Goal: Task Accomplishment & Management: Manage account settings

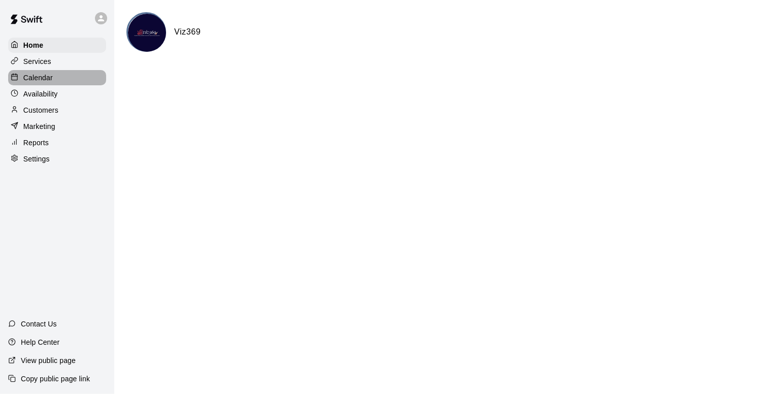
click at [57, 83] on div "Calendar" at bounding box center [57, 77] width 98 height 15
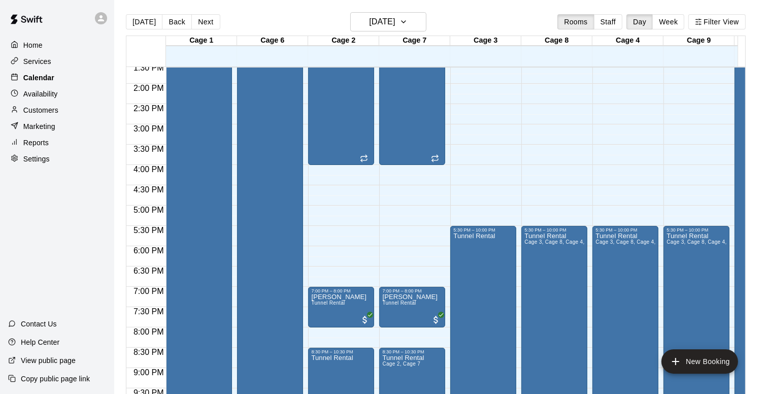
scroll to position [565, 0]
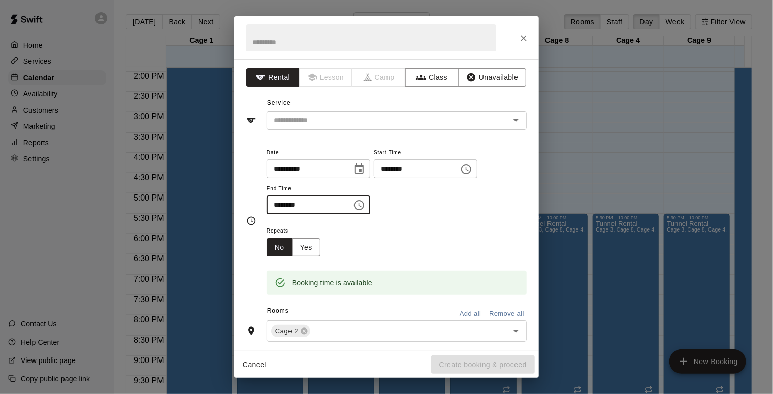
click at [279, 204] on input "********" at bounding box center [306, 204] width 78 height 19
click at [510, 117] on icon "Open" at bounding box center [516, 120] width 12 height 12
type input "********"
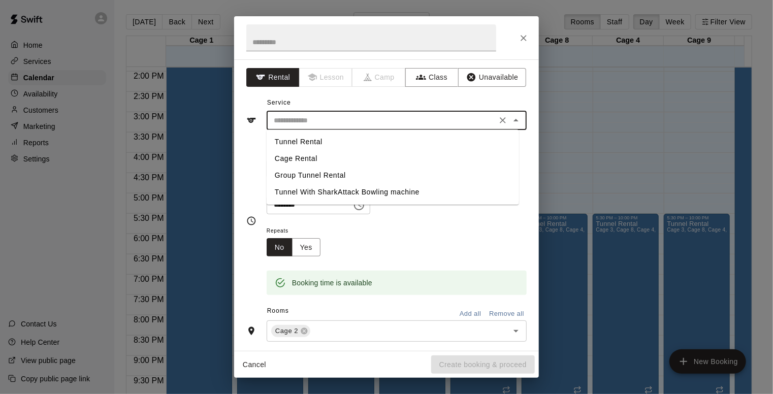
click at [319, 146] on li "Tunnel Rental" at bounding box center [393, 142] width 252 height 17
type input "**********"
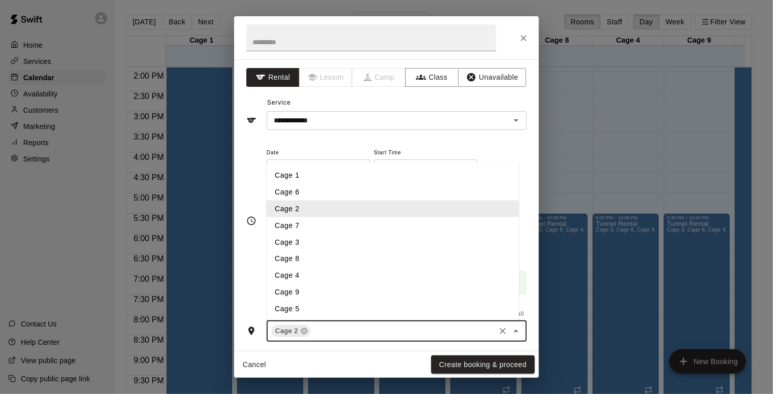
click at [342, 328] on input "text" at bounding box center [403, 331] width 182 height 13
click at [287, 219] on li "Cage 7" at bounding box center [393, 225] width 252 height 17
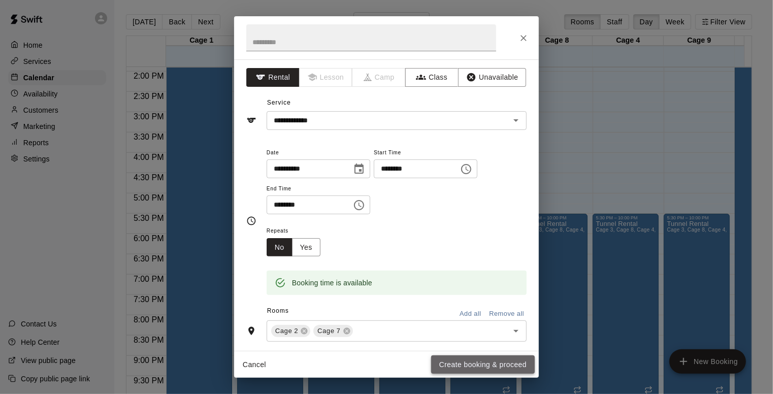
click at [482, 362] on button "Create booking & proceed" at bounding box center [483, 364] width 104 height 19
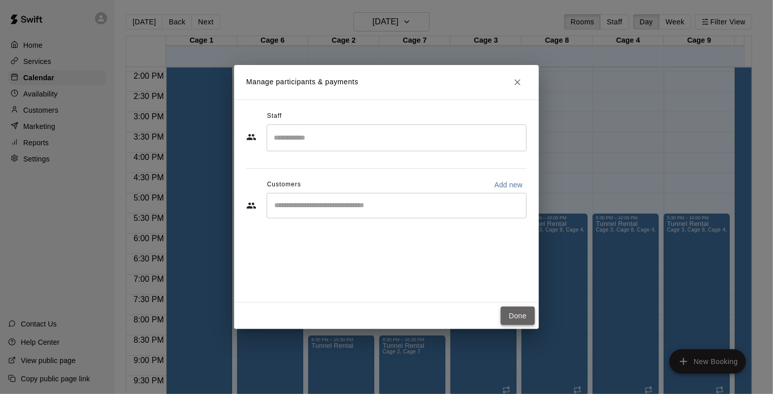
click at [515, 308] on button "Done" at bounding box center [518, 316] width 34 height 19
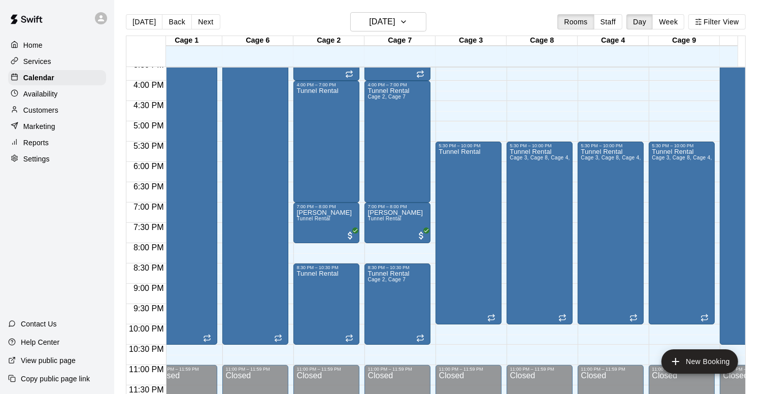
scroll to position [0, 0]
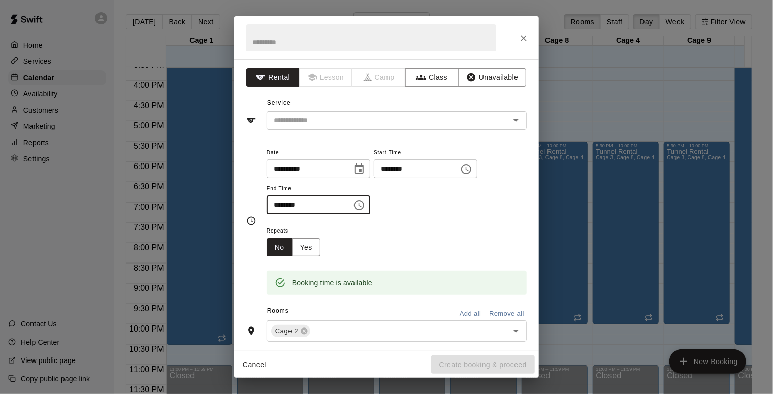
click at [289, 201] on input "********" at bounding box center [306, 204] width 78 height 19
click at [510, 121] on icon "Open" at bounding box center [516, 120] width 12 height 12
type input "********"
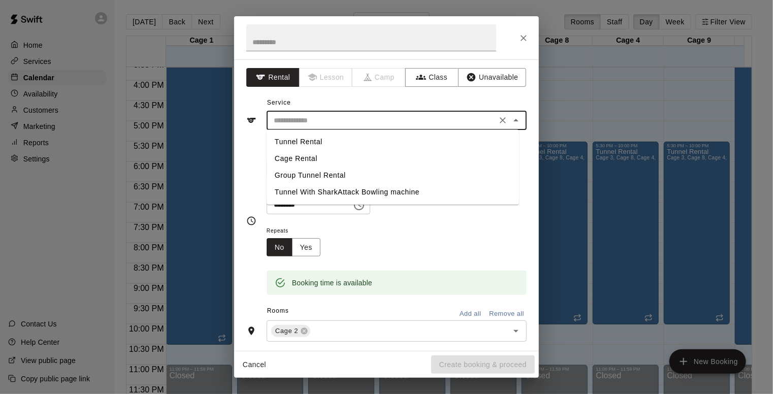
click at [321, 142] on li "Tunnel Rental" at bounding box center [393, 142] width 252 height 17
type input "**********"
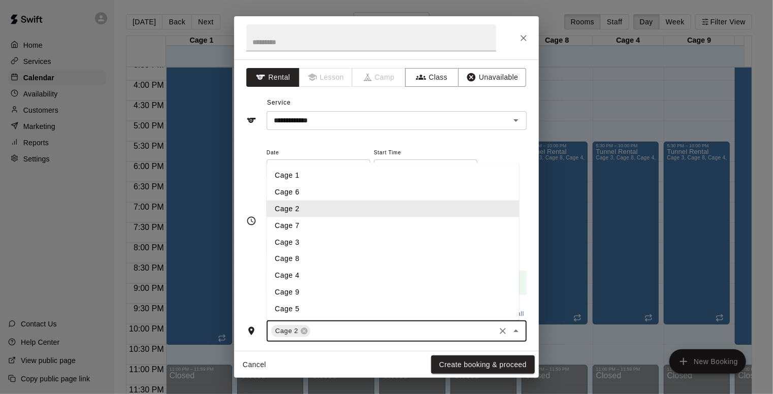
click at [335, 326] on input "text" at bounding box center [403, 331] width 182 height 13
click at [294, 224] on li "Cage 7" at bounding box center [393, 225] width 252 height 17
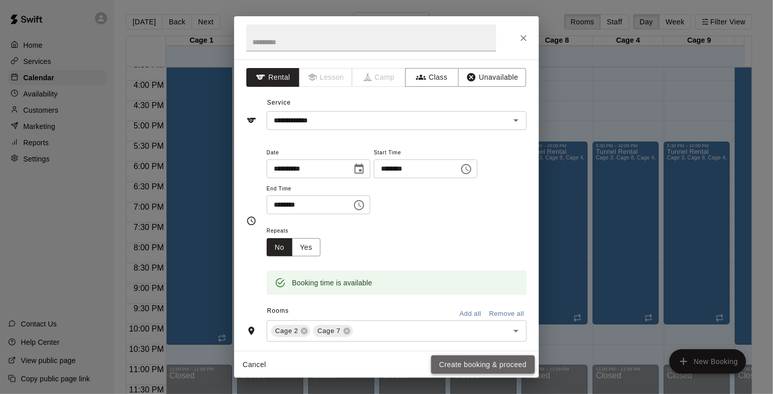
click at [451, 364] on button "Create booking & proceed" at bounding box center [483, 364] width 104 height 19
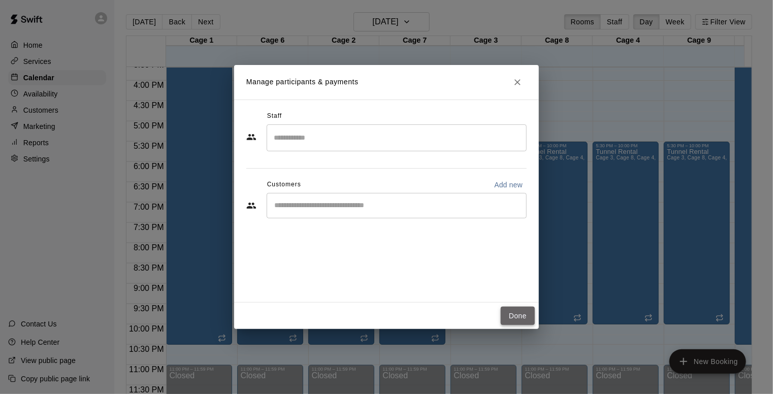
click at [508, 320] on button "Done" at bounding box center [518, 316] width 34 height 19
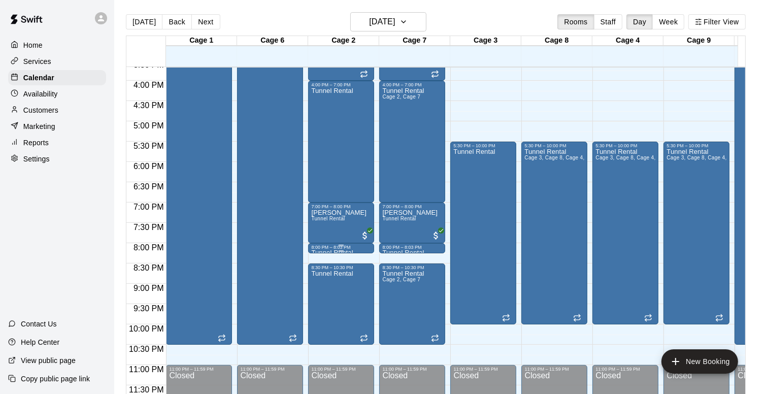
click at [352, 245] on div at bounding box center [341, 246] width 60 height 2
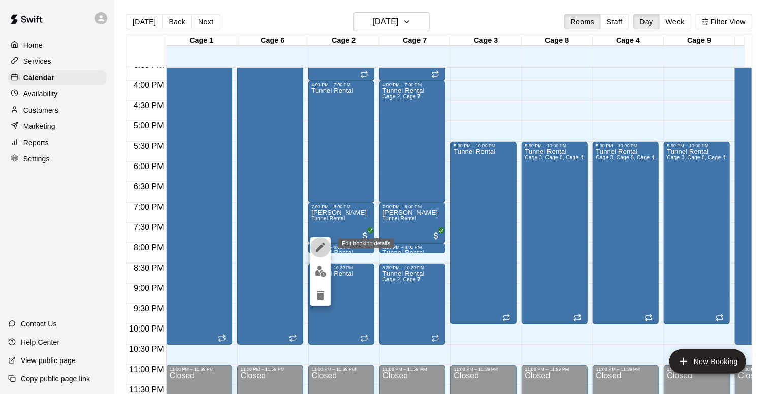
click at [321, 250] on icon "edit" at bounding box center [320, 247] width 12 height 12
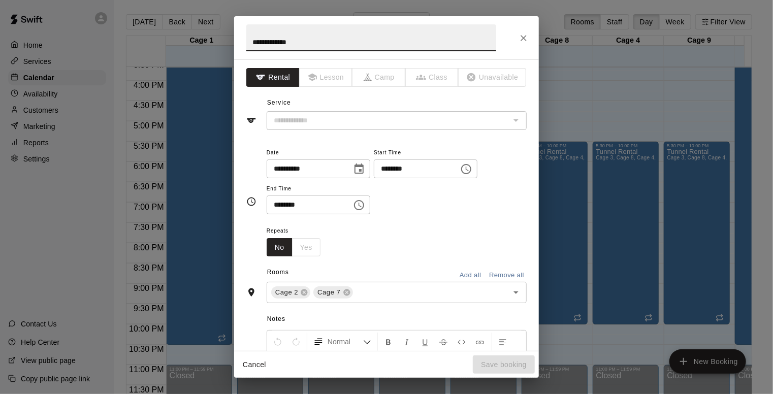
type input "**********"
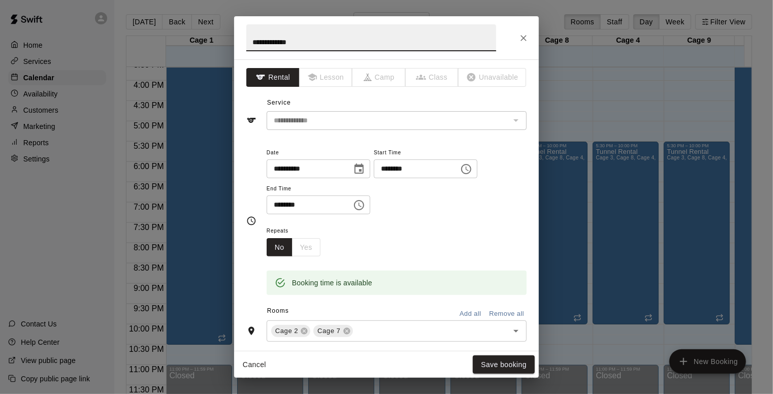
click at [288, 206] on input "********" at bounding box center [306, 204] width 78 height 19
type input "********"
click at [492, 362] on button "Save booking" at bounding box center [504, 364] width 62 height 19
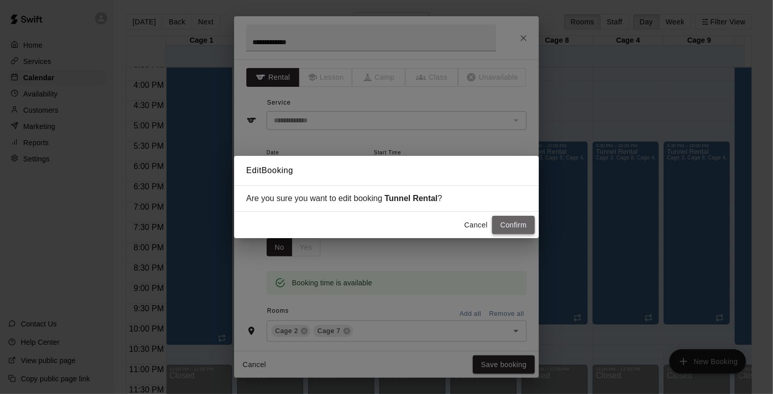
click at [513, 226] on button "Confirm" at bounding box center [513, 225] width 43 height 19
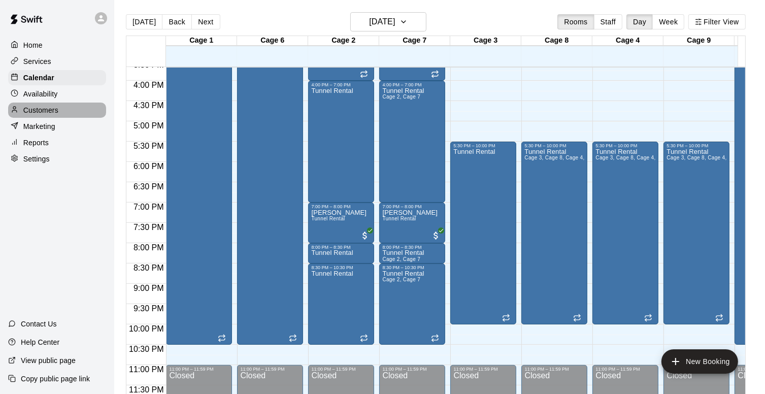
click at [27, 115] on p "Customers" at bounding box center [40, 110] width 35 height 10
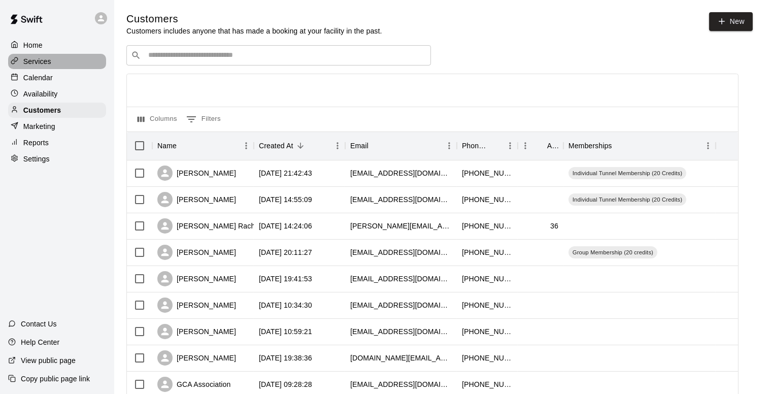
click at [50, 60] on p "Services" at bounding box center [37, 61] width 28 height 10
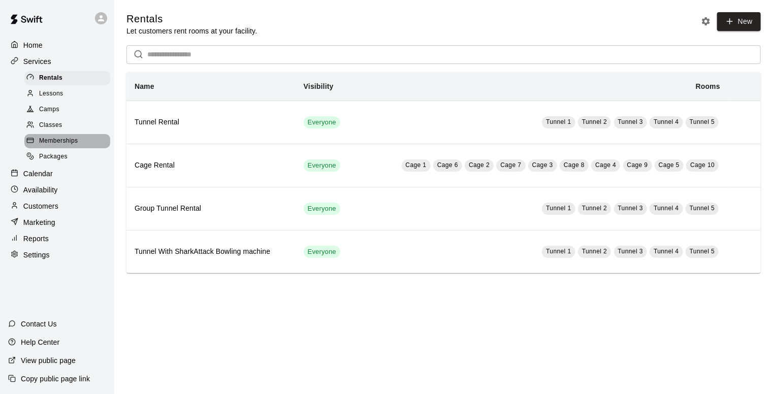
click at [69, 144] on span "Memberships" at bounding box center [58, 141] width 39 height 10
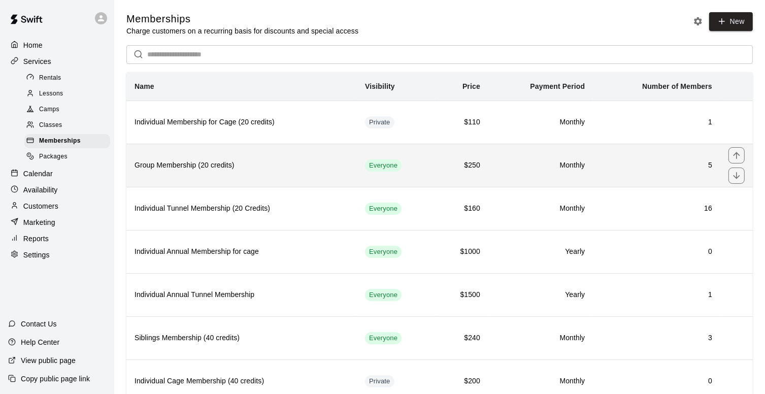
click at [709, 164] on h6 "5" at bounding box center [656, 165] width 111 height 11
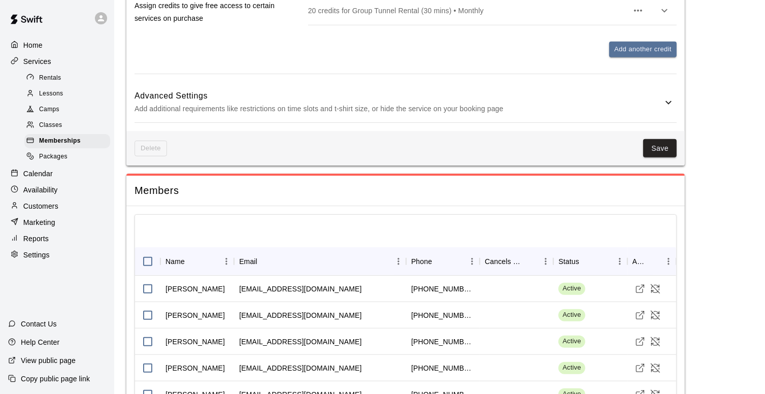
scroll to position [657, 0]
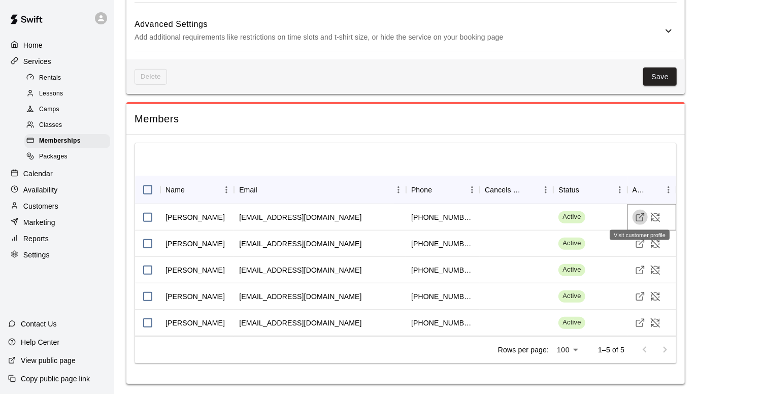
click at [640, 218] on icon "Visit customer profile" at bounding box center [640, 217] width 10 height 10
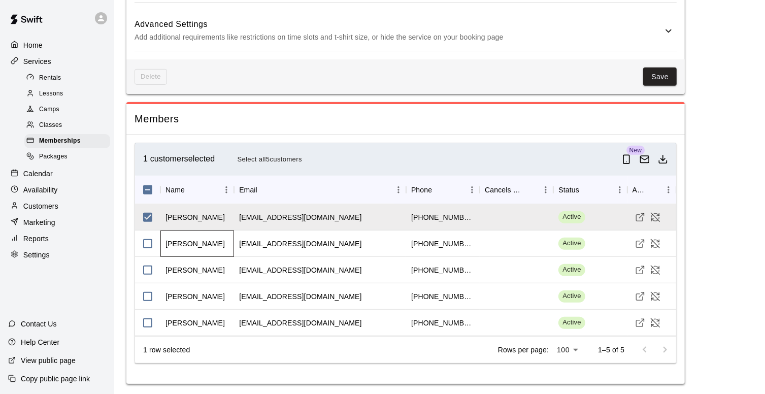
click at [197, 247] on div "Nagaraja Gubili Gari" at bounding box center [197, 243] width 74 height 26
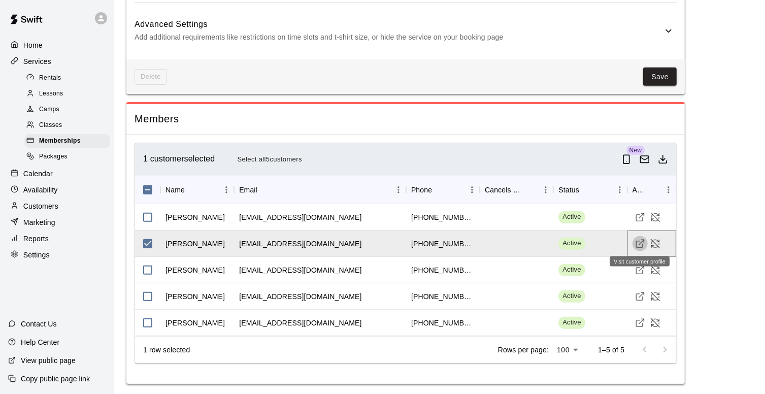
click at [641, 241] on icon "Visit customer profile" at bounding box center [640, 244] width 10 height 10
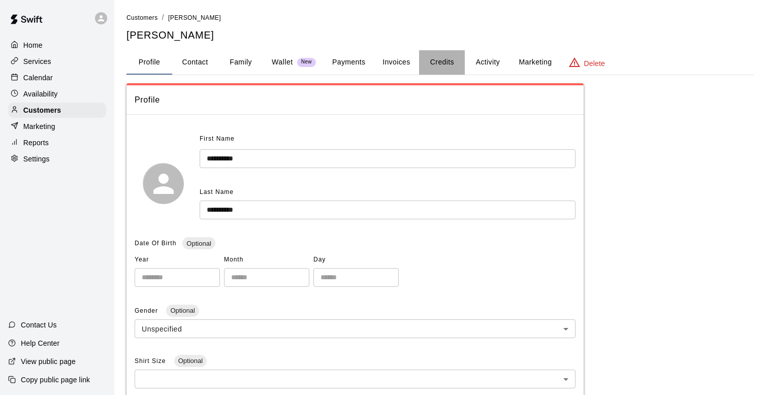
click at [437, 64] on button "Credits" at bounding box center [442, 62] width 46 height 24
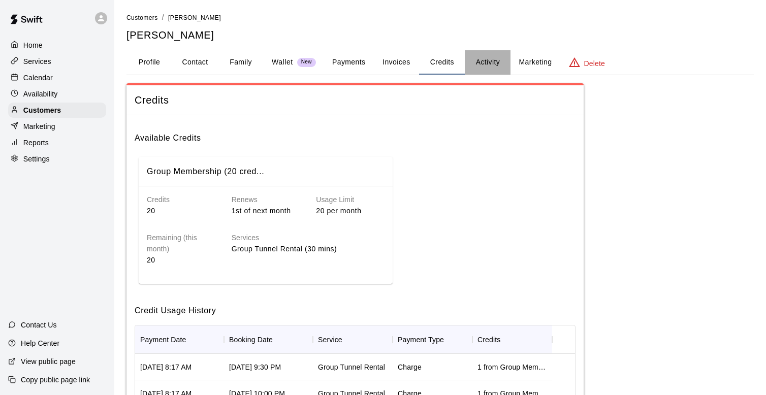
click at [482, 71] on button "Activity" at bounding box center [487, 62] width 46 height 24
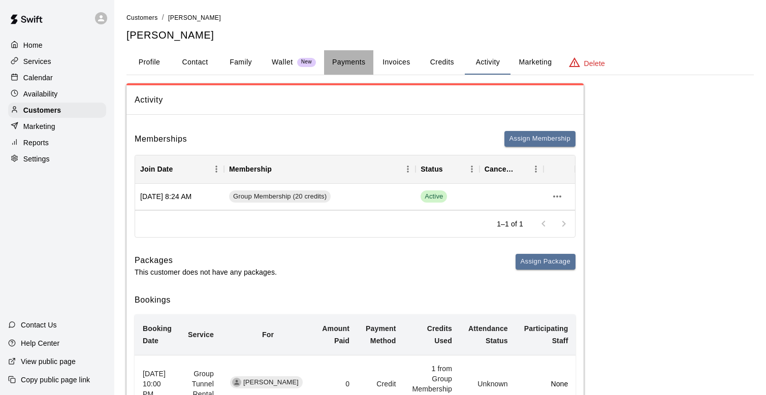
click at [348, 62] on button "Payments" at bounding box center [348, 62] width 49 height 24
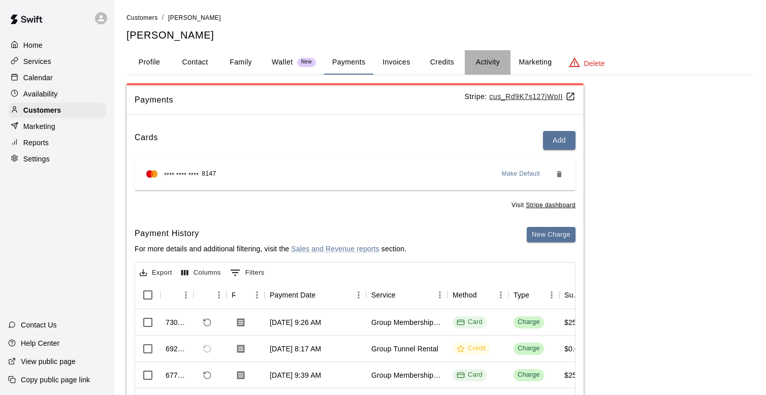
click at [490, 64] on button "Activity" at bounding box center [487, 62] width 46 height 24
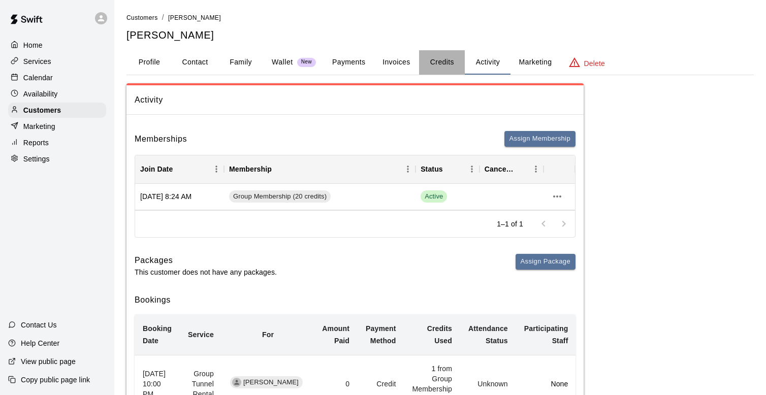
click at [438, 60] on button "Credits" at bounding box center [442, 62] width 46 height 24
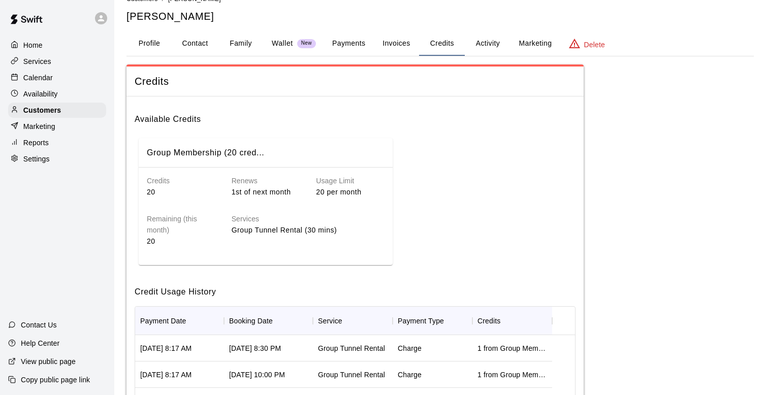
scroll to position [18, 0]
click at [284, 41] on p "Wallet" at bounding box center [282, 44] width 21 height 11
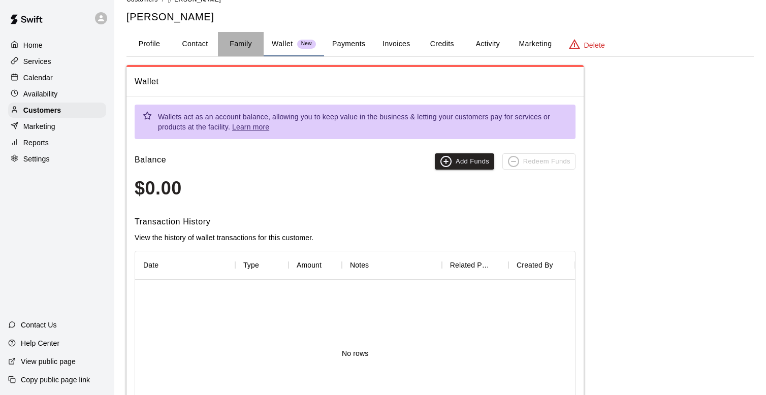
click at [244, 43] on button "Family" at bounding box center [241, 44] width 46 height 24
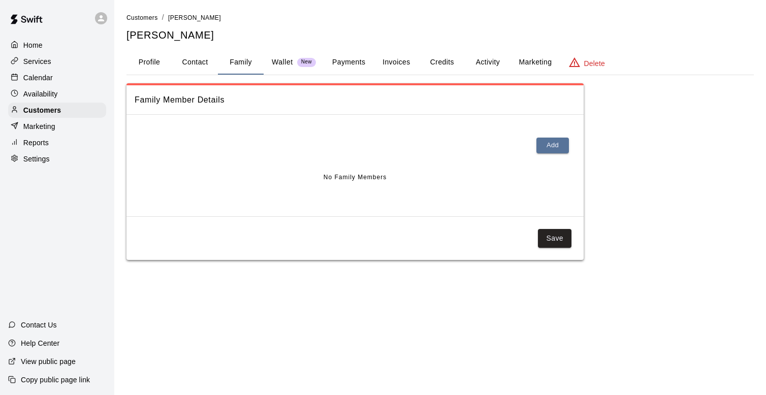
scroll to position [0, 0]
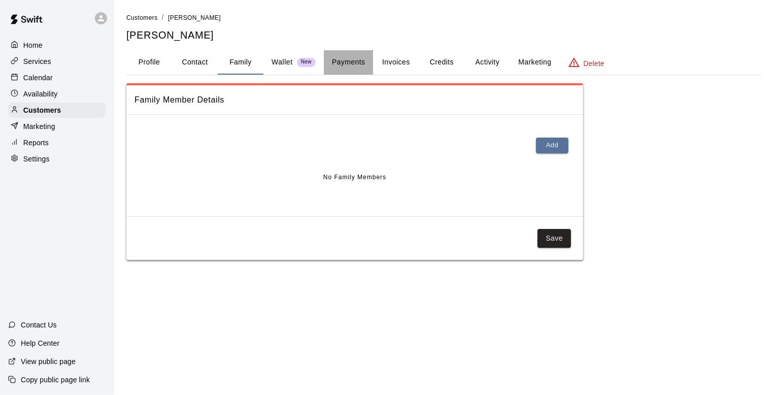
click at [349, 63] on button "Payments" at bounding box center [348, 62] width 49 height 24
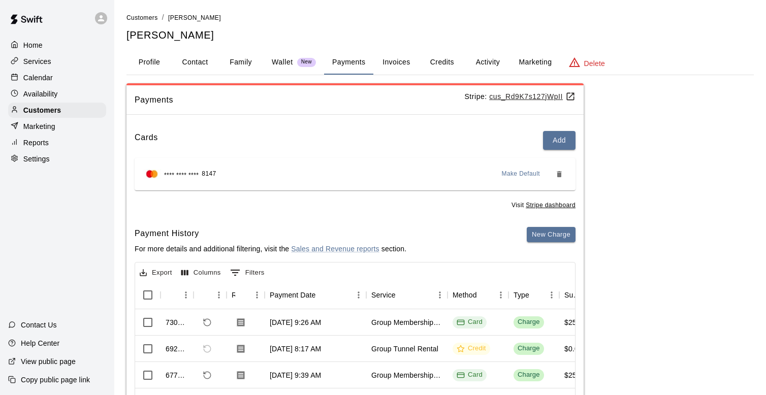
click at [401, 62] on button "Invoices" at bounding box center [396, 62] width 46 height 24
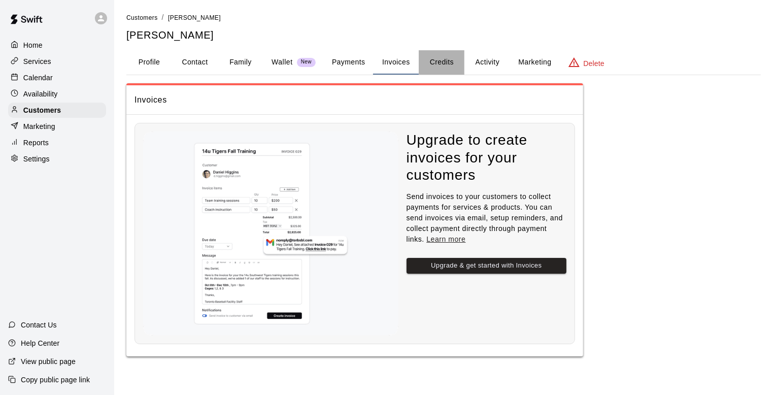
click at [444, 63] on button "Credits" at bounding box center [442, 62] width 46 height 24
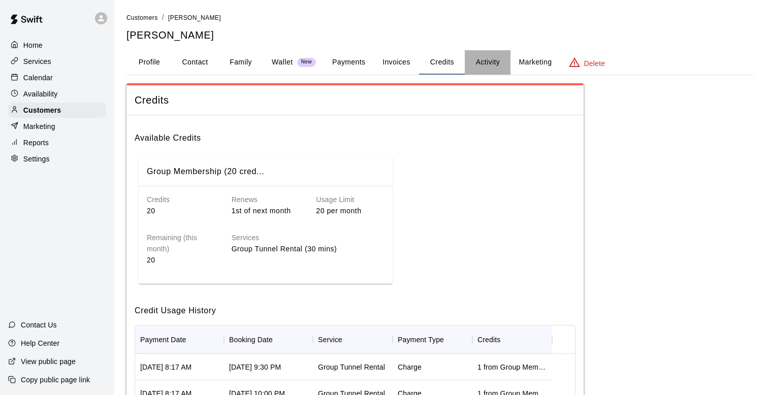
click at [491, 64] on button "Activity" at bounding box center [487, 62] width 46 height 24
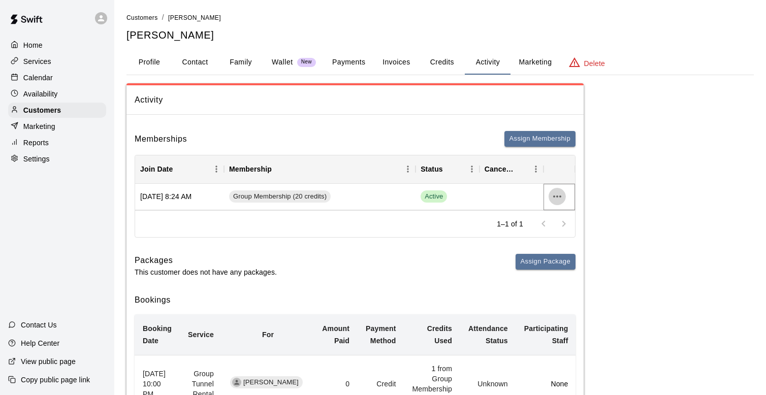
click at [558, 194] on icon "more actions" at bounding box center [557, 196] width 12 height 12
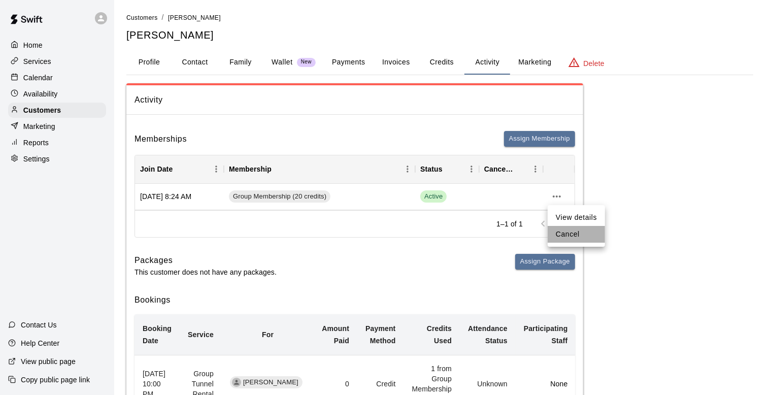
click at [561, 235] on li "Cancel" at bounding box center [576, 234] width 57 height 17
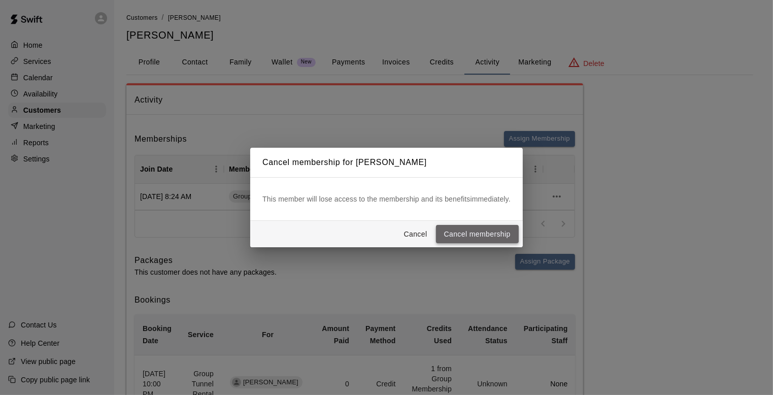
click at [485, 231] on button "Cancel membership" at bounding box center [477, 234] width 83 height 19
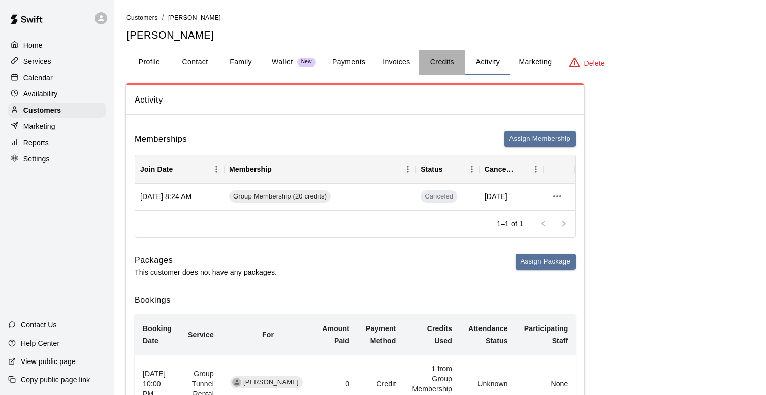
click at [438, 61] on button "Credits" at bounding box center [442, 62] width 46 height 24
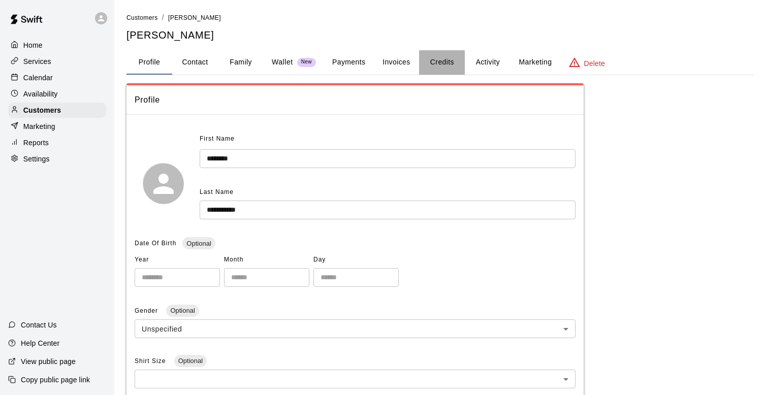
click at [445, 59] on button "Credits" at bounding box center [442, 62] width 46 height 24
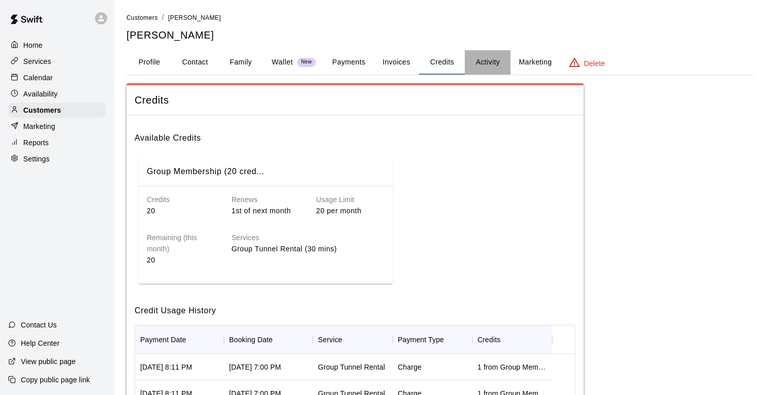
click at [495, 60] on button "Activity" at bounding box center [487, 62] width 46 height 24
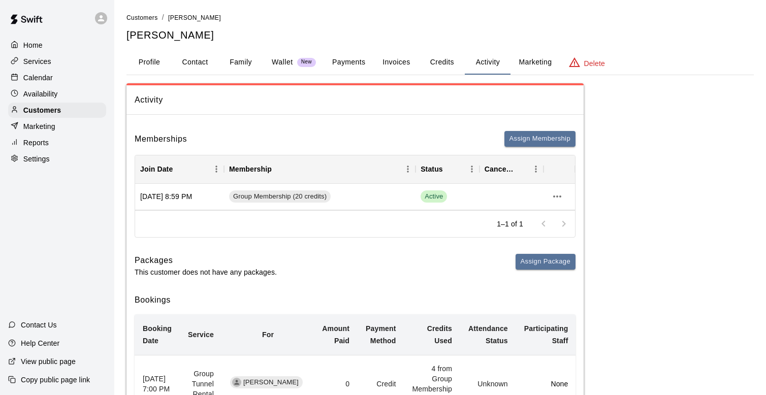
click at [565, 223] on div at bounding box center [553, 224] width 41 height 20
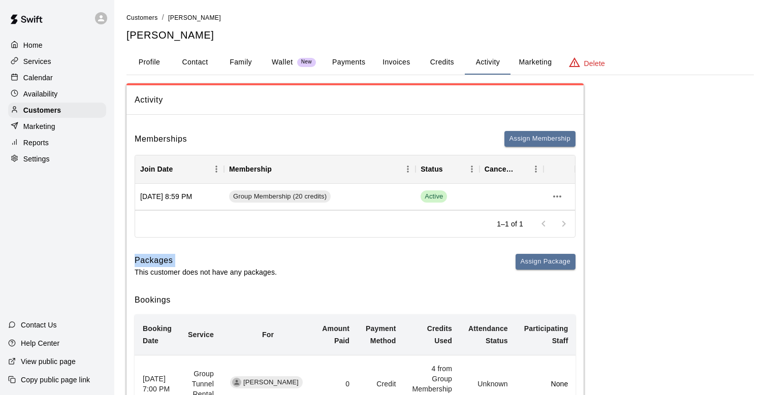
click at [565, 223] on div at bounding box center [553, 224] width 41 height 20
click at [561, 198] on icon "more actions" at bounding box center [557, 196] width 12 height 12
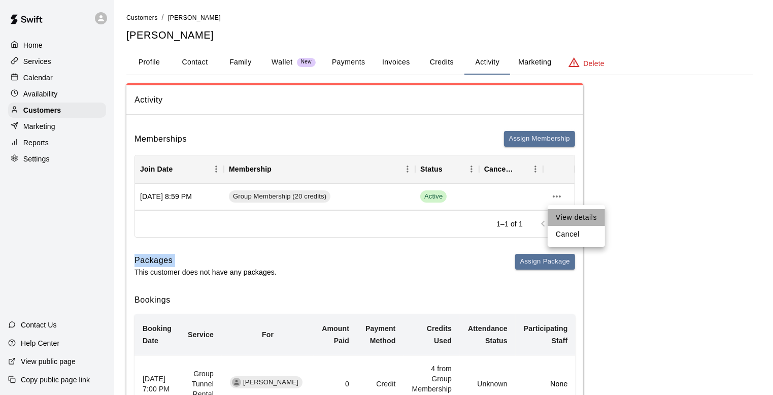
click at [569, 215] on li "View details" at bounding box center [576, 217] width 57 height 17
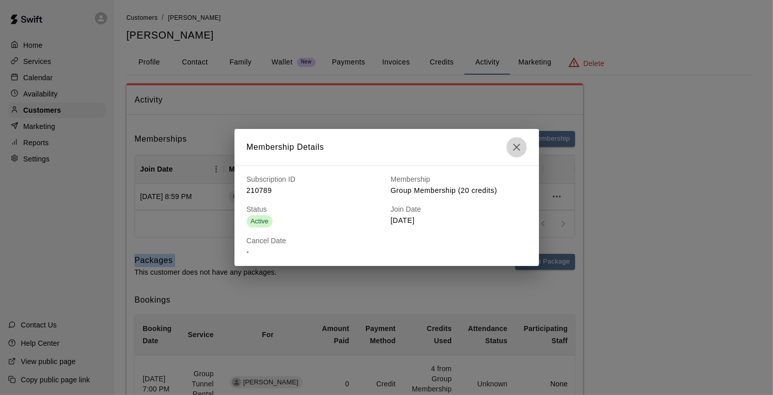
click at [518, 149] on icon "button" at bounding box center [516, 147] width 7 height 7
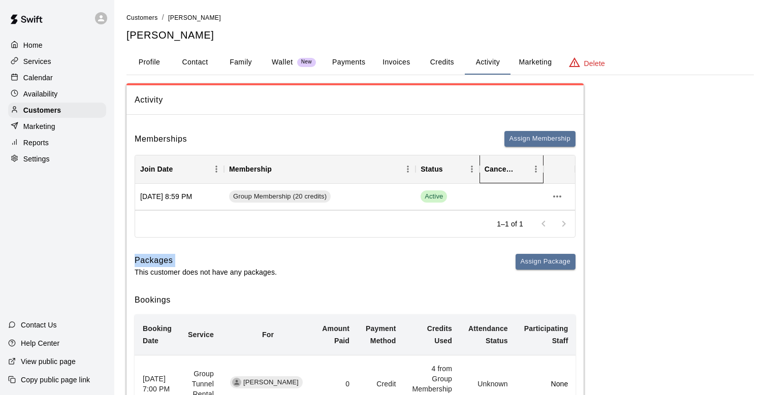
click at [537, 170] on icon "Cancel Date" at bounding box center [543, 169] width 12 height 12
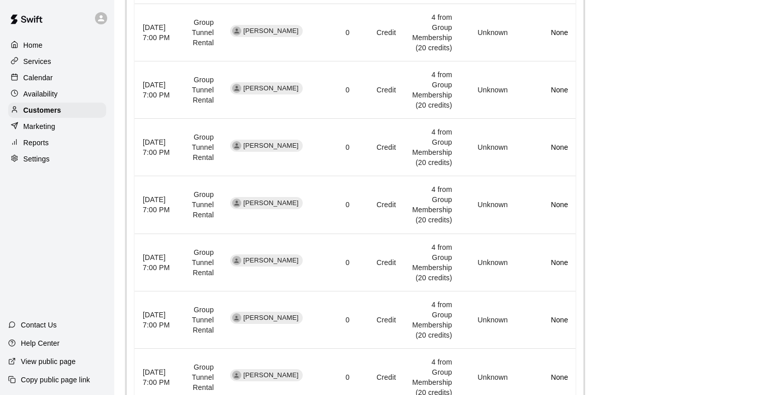
scroll to position [599, 0]
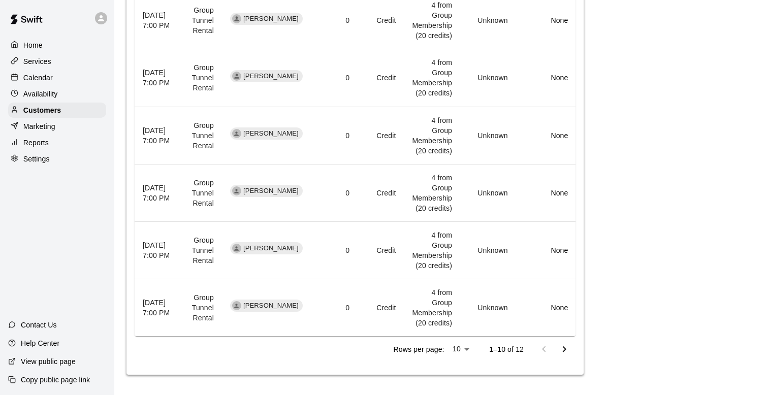
click at [570, 342] on button "Go to next page" at bounding box center [564, 349] width 20 height 20
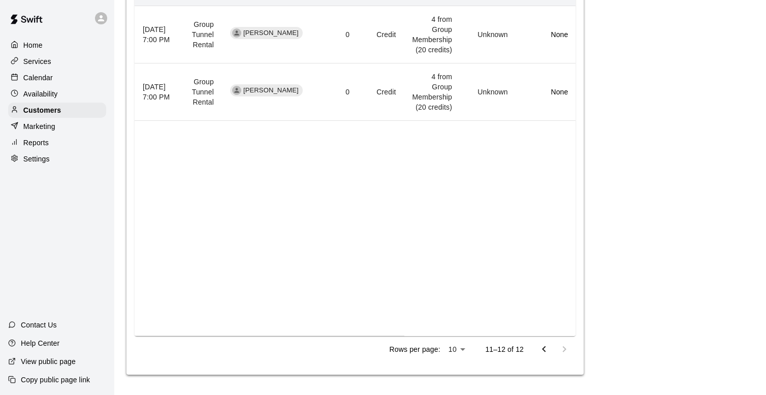
click at [572, 342] on div at bounding box center [554, 349] width 41 height 20
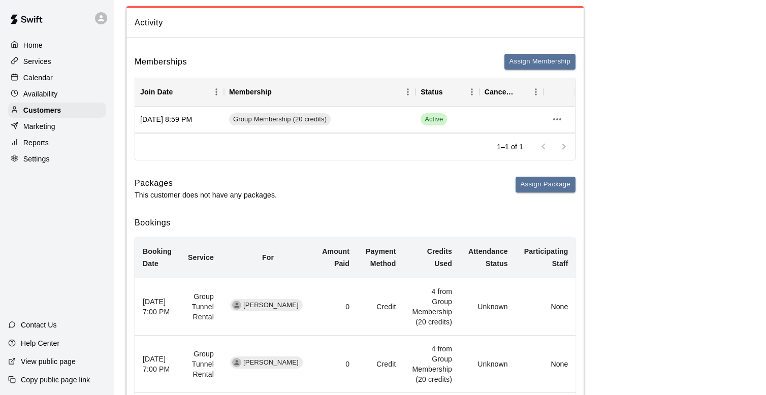
scroll to position [0, 0]
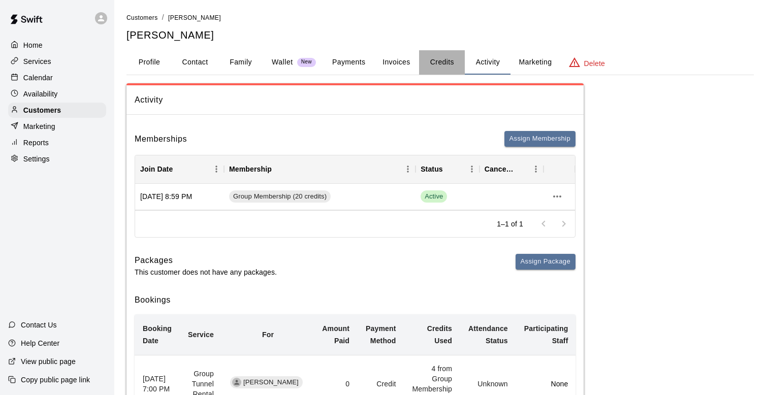
click at [422, 62] on button "Credits" at bounding box center [442, 62] width 46 height 24
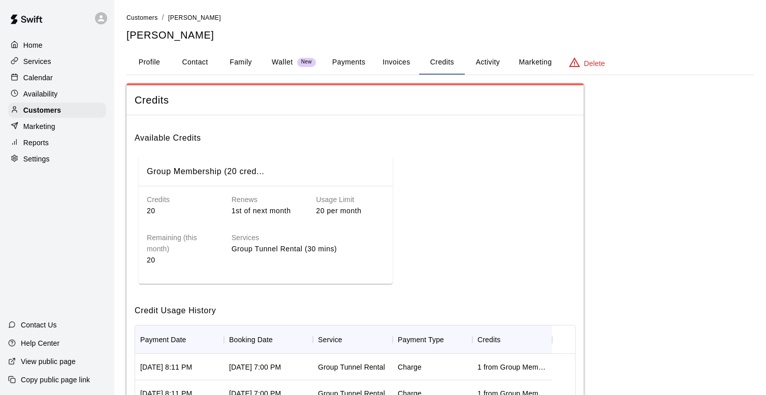
click at [405, 58] on button "Invoices" at bounding box center [396, 62] width 46 height 24
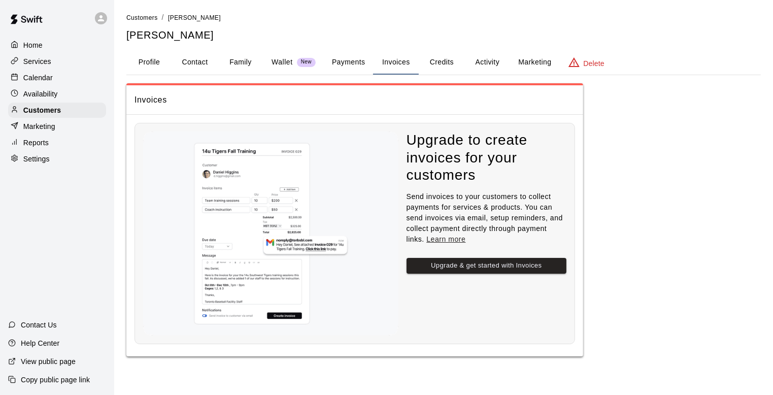
click at [350, 61] on button "Payments" at bounding box center [348, 62] width 49 height 24
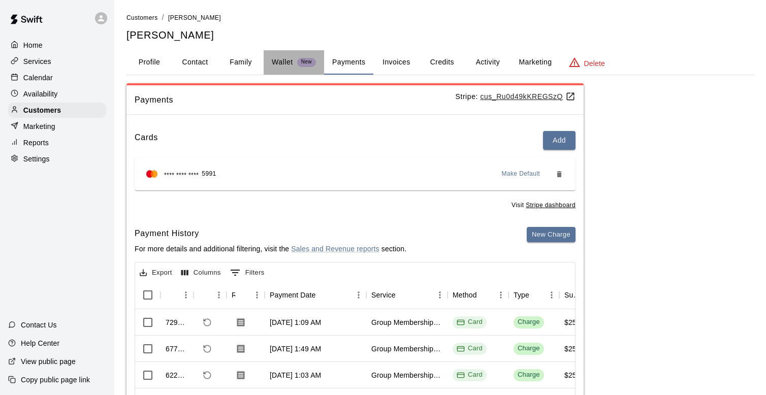
click at [291, 60] on p "Wallet" at bounding box center [282, 62] width 21 height 11
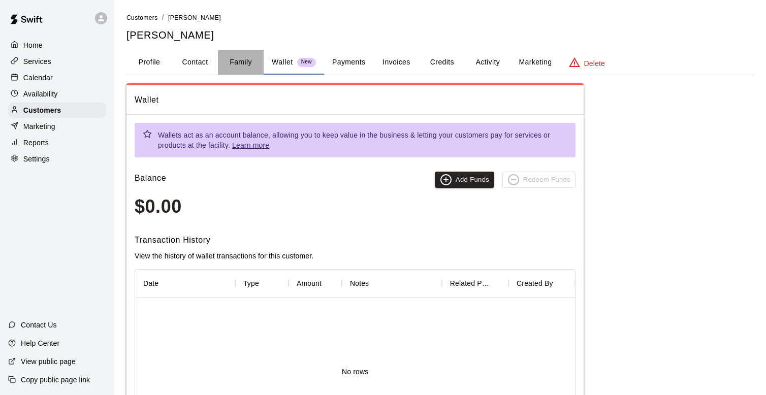
click at [233, 63] on button "Family" at bounding box center [241, 62] width 46 height 24
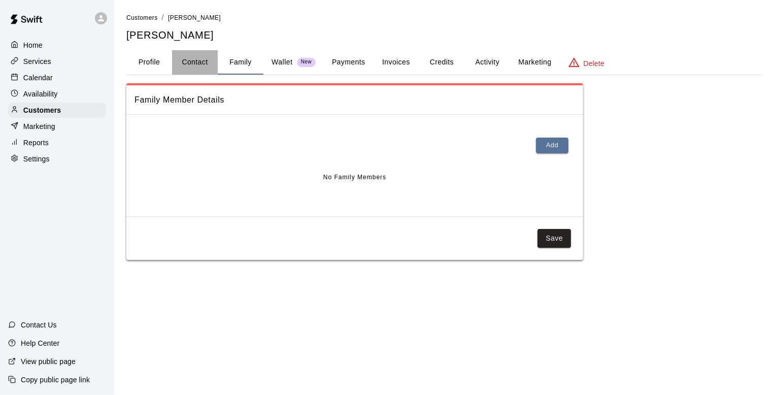
click at [202, 64] on button "Contact" at bounding box center [195, 62] width 46 height 24
select select "**"
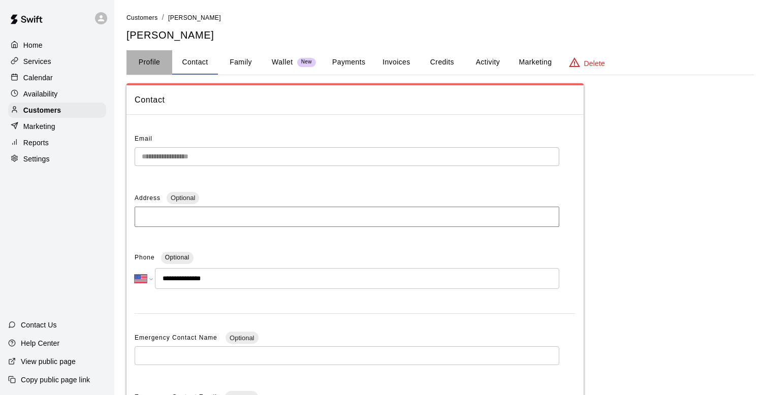
click at [152, 56] on button "Profile" at bounding box center [149, 62] width 46 height 24
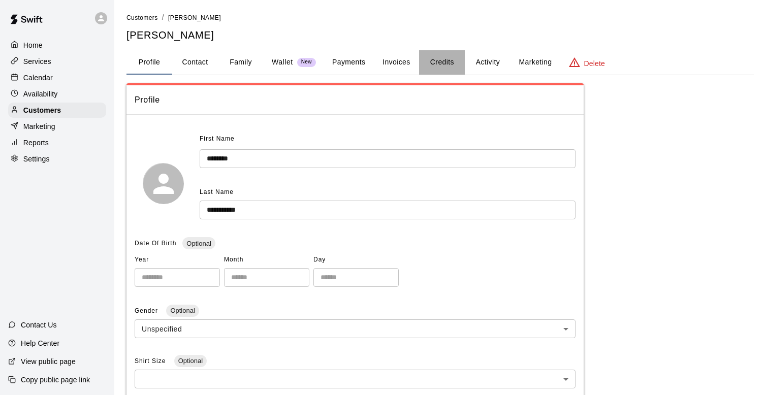
click at [450, 61] on button "Credits" at bounding box center [442, 62] width 46 height 24
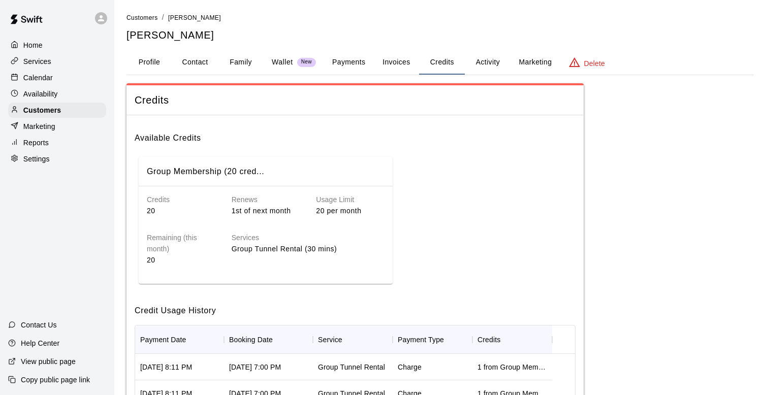
click at [486, 62] on button "Activity" at bounding box center [487, 62] width 46 height 24
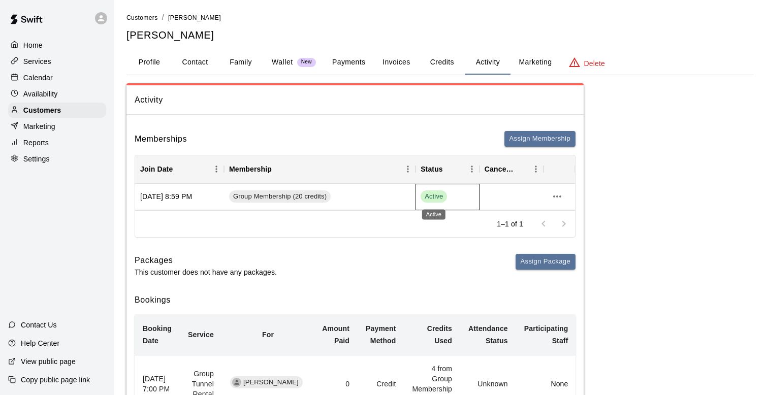
click at [437, 199] on span "Active" at bounding box center [433, 197] width 26 height 10
click at [263, 196] on span "Group Membership (20 credits)" at bounding box center [280, 197] width 102 height 10
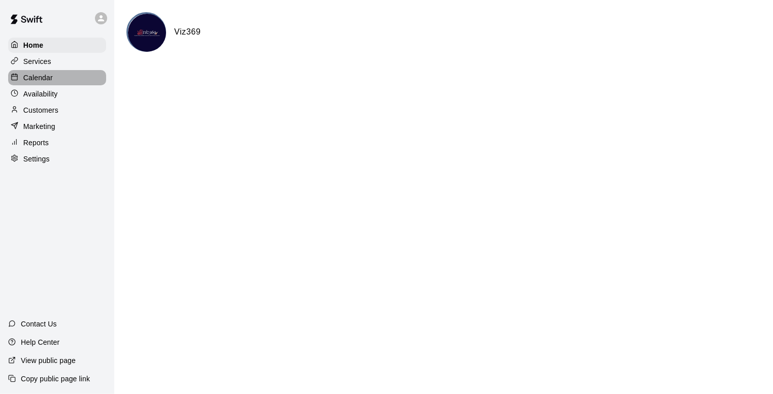
click at [49, 77] on p "Calendar" at bounding box center [37, 78] width 29 height 10
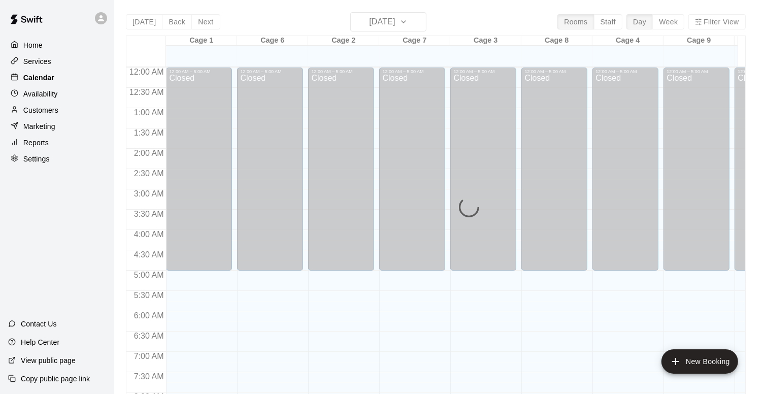
scroll to position [538, 0]
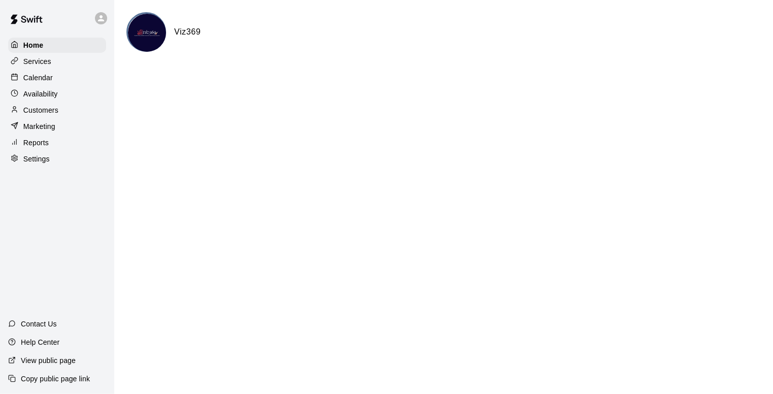
click at [51, 115] on p "Customers" at bounding box center [40, 110] width 35 height 10
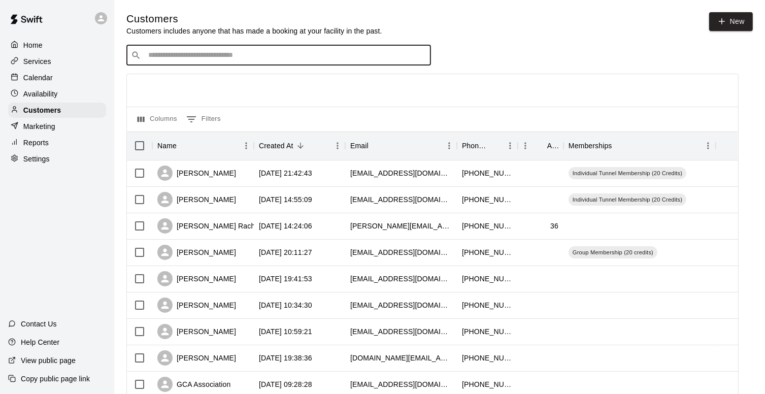
click at [263, 57] on input "Search customers by name or email" at bounding box center [285, 55] width 281 height 10
type input "***"
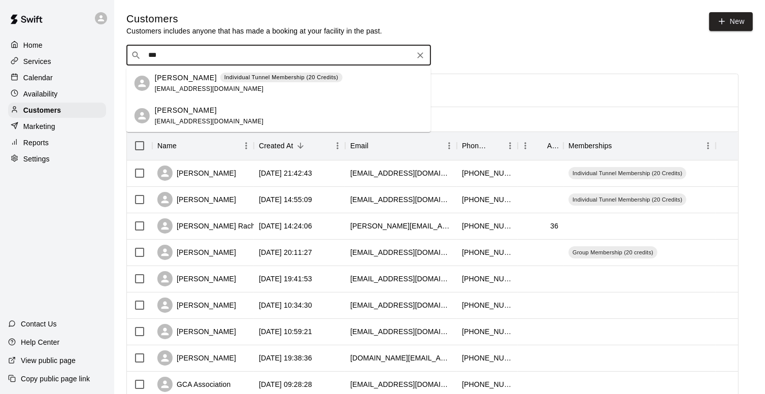
click at [176, 83] on p "[PERSON_NAME]" at bounding box center [186, 78] width 62 height 11
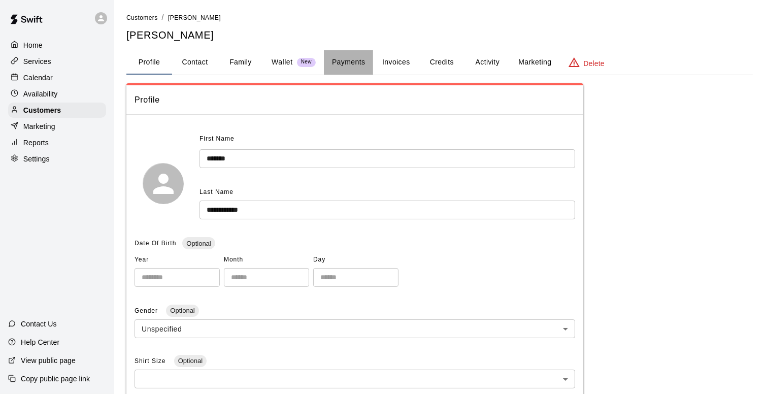
click at [360, 62] on button "Payments" at bounding box center [348, 62] width 49 height 24
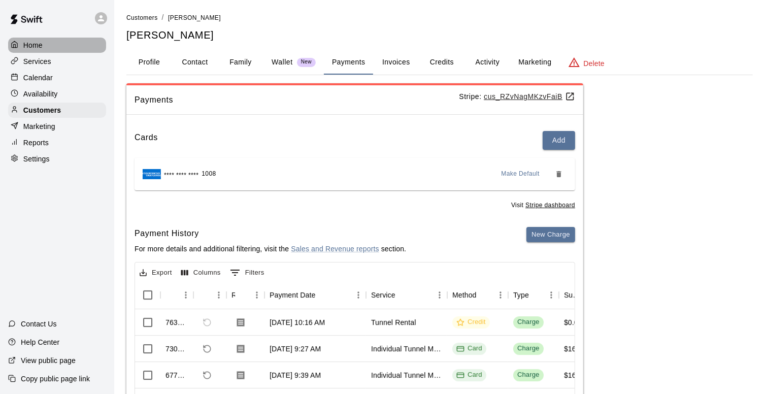
click at [43, 47] on div "Home" at bounding box center [57, 45] width 98 height 15
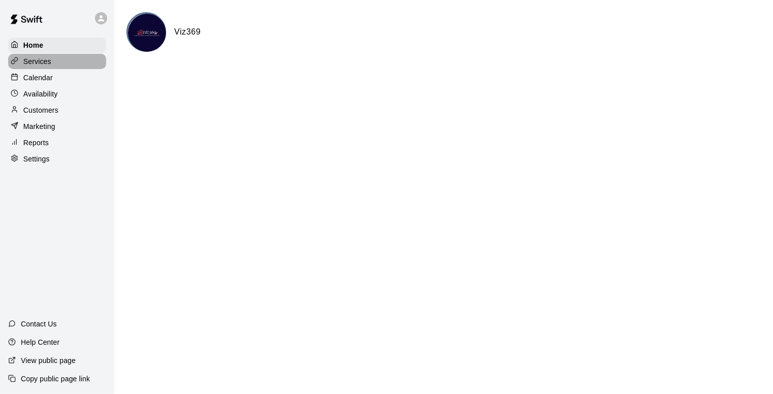
click at [27, 64] on p "Services" at bounding box center [37, 61] width 28 height 10
